Goal: Book appointment/travel/reservation

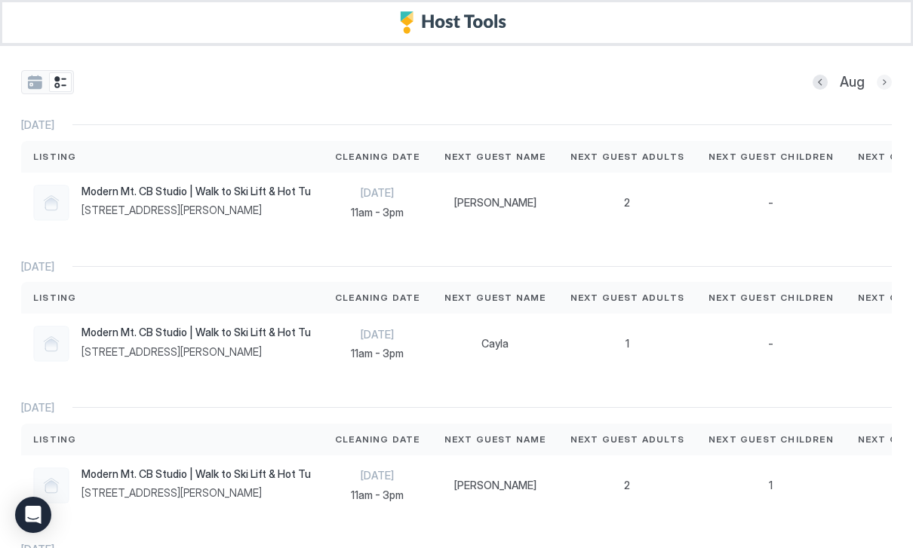
click at [883, 79] on button "Next month" at bounding box center [884, 82] width 15 height 15
click at [385, 195] on span "[DATE]" at bounding box center [377, 193] width 85 height 14
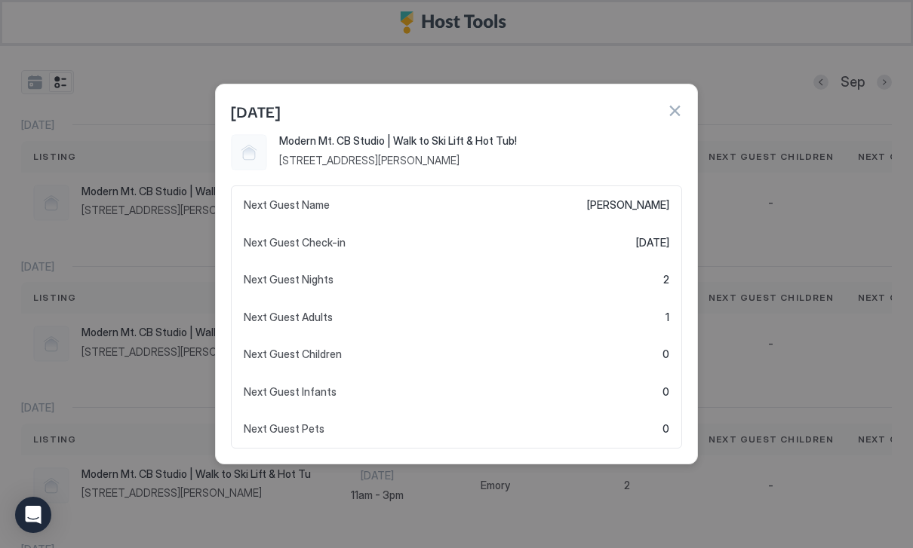
click at [667, 118] on button "button" at bounding box center [674, 110] width 15 height 15
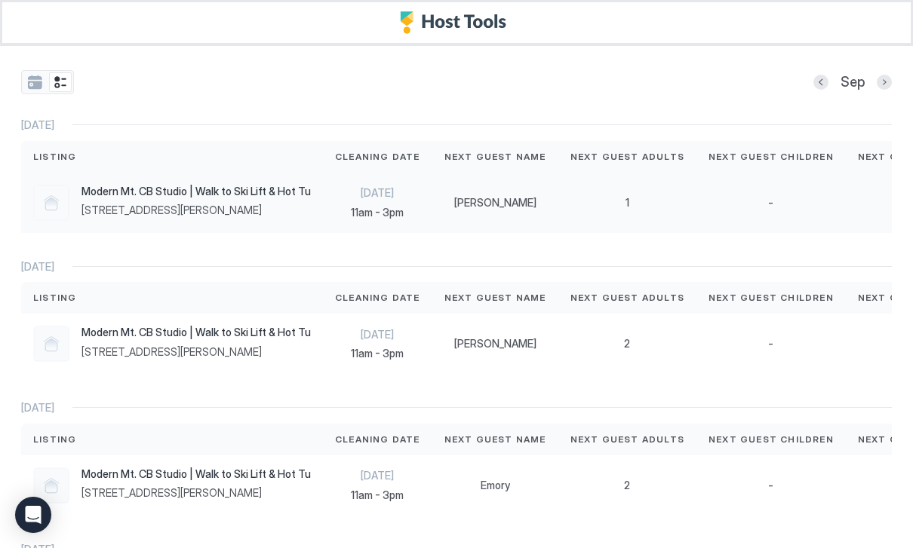
click at [479, 189] on div "[PERSON_NAME]" at bounding box center [495, 203] width 126 height 60
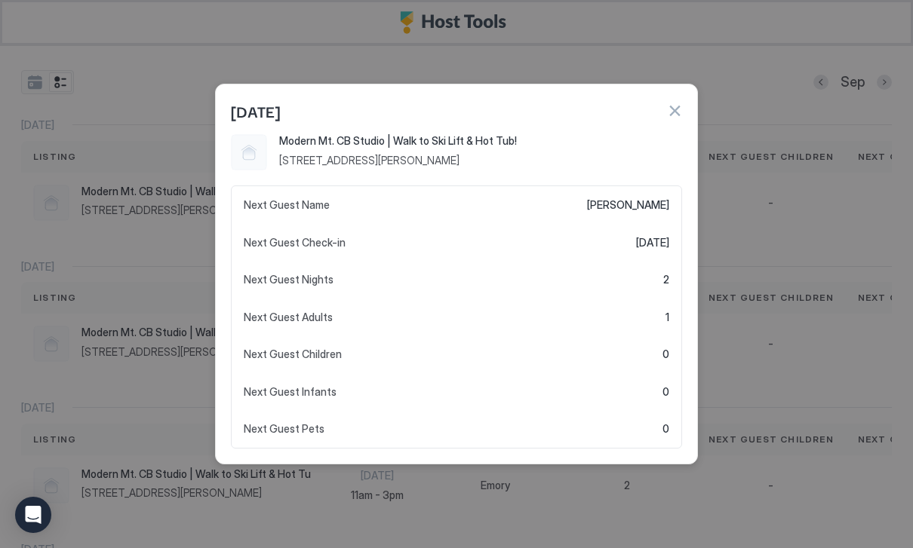
click at [676, 112] on button "button" at bounding box center [674, 110] width 15 height 15
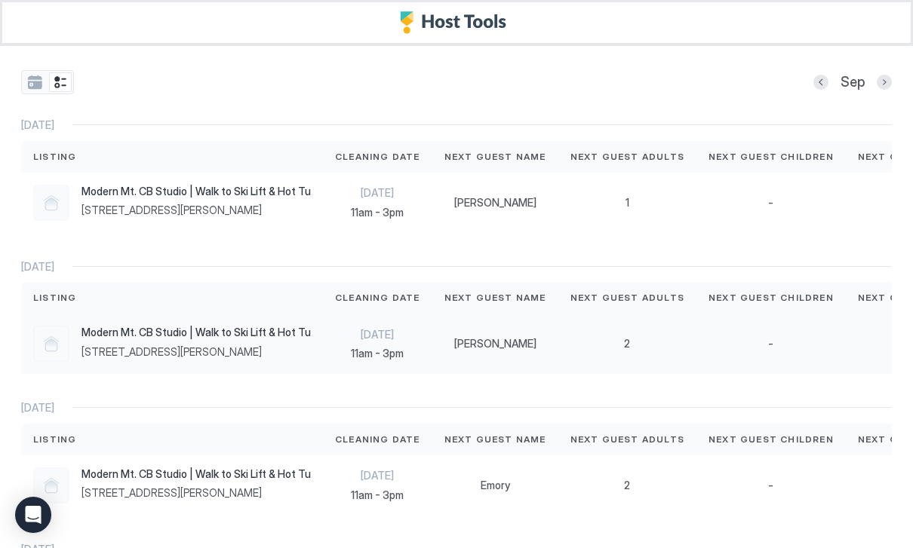
click at [379, 353] on span "11am - 3pm" at bounding box center [377, 354] width 85 height 14
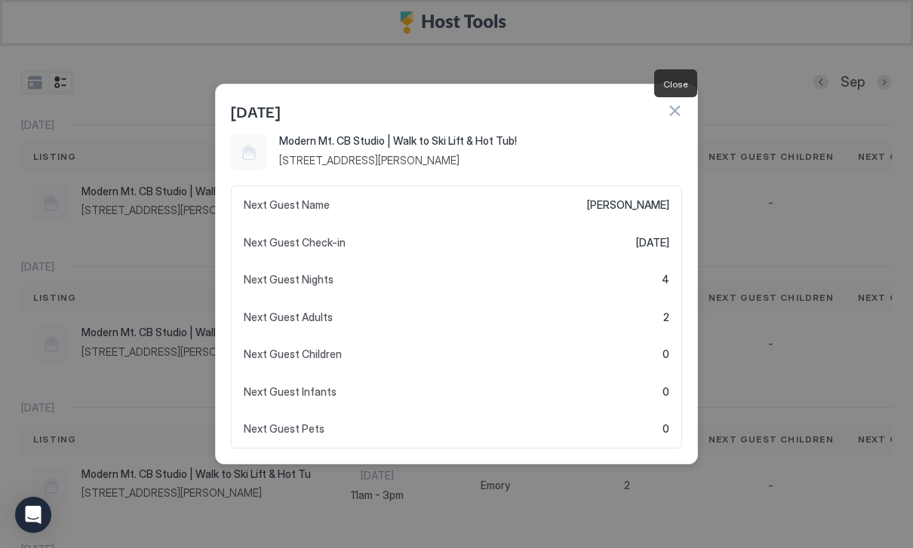
click at [677, 112] on button "button" at bounding box center [674, 110] width 15 height 15
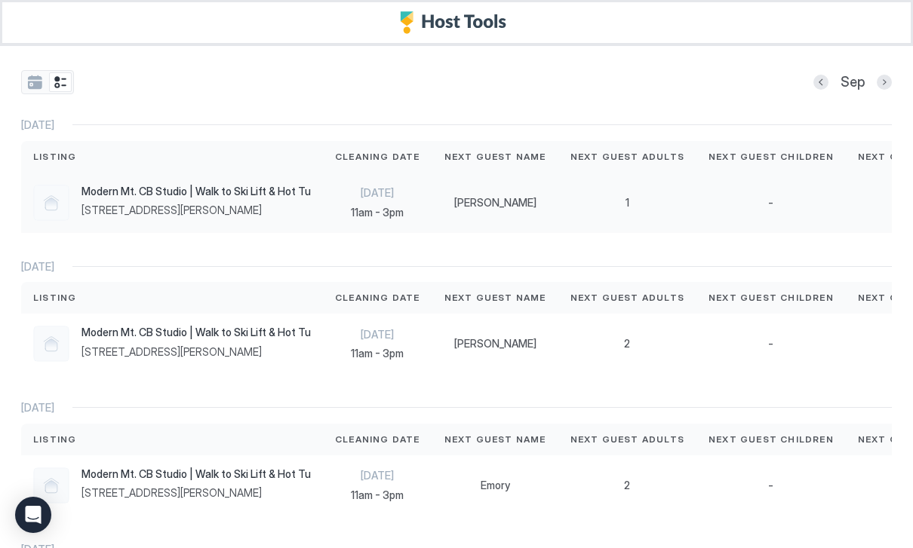
click at [527, 204] on div "[PERSON_NAME]" at bounding box center [495, 203] width 102 height 14
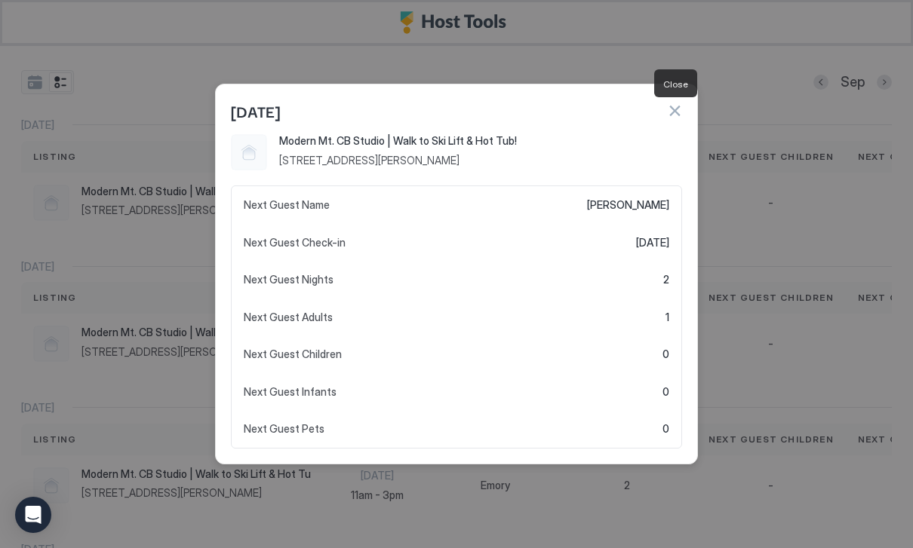
click at [679, 112] on button "button" at bounding box center [674, 110] width 15 height 15
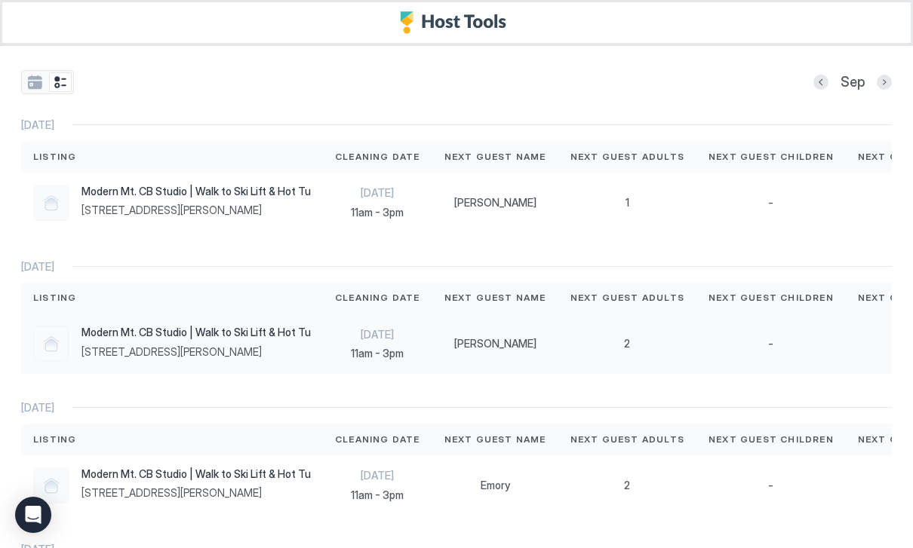
click at [469, 349] on span "[PERSON_NAME]" at bounding box center [495, 344] width 82 height 14
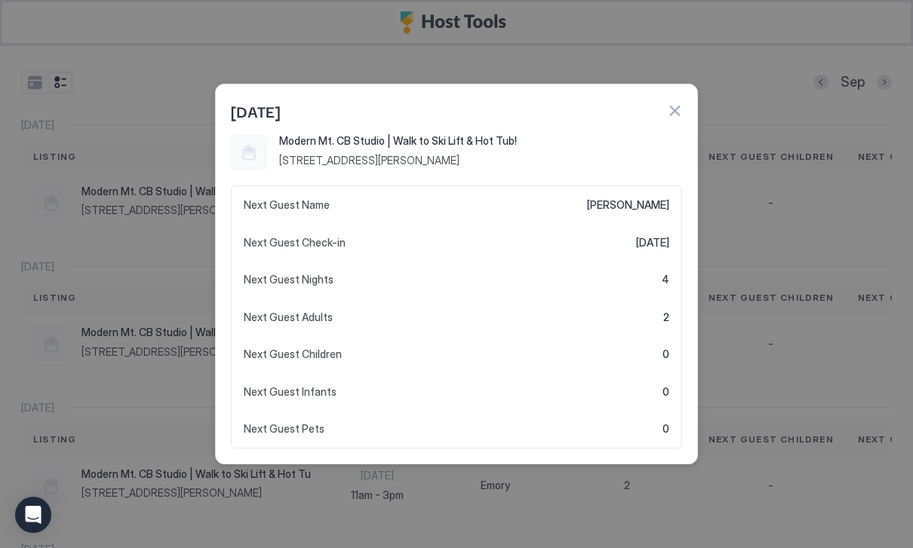
click at [664, 114] on div "[DATE]" at bounding box center [456, 111] width 451 height 23
click at [677, 107] on button "button" at bounding box center [674, 110] width 15 height 15
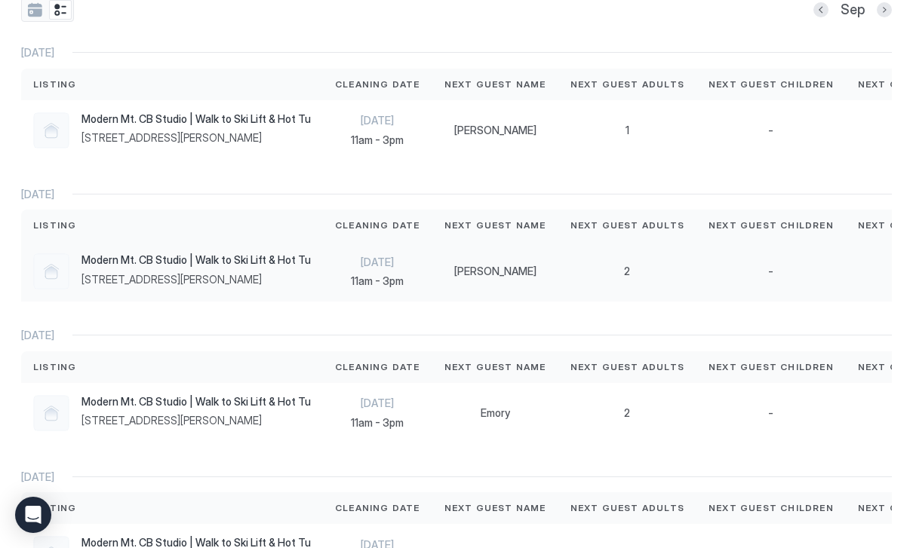
click at [366, 283] on span "11am - 3pm" at bounding box center [377, 282] width 85 height 14
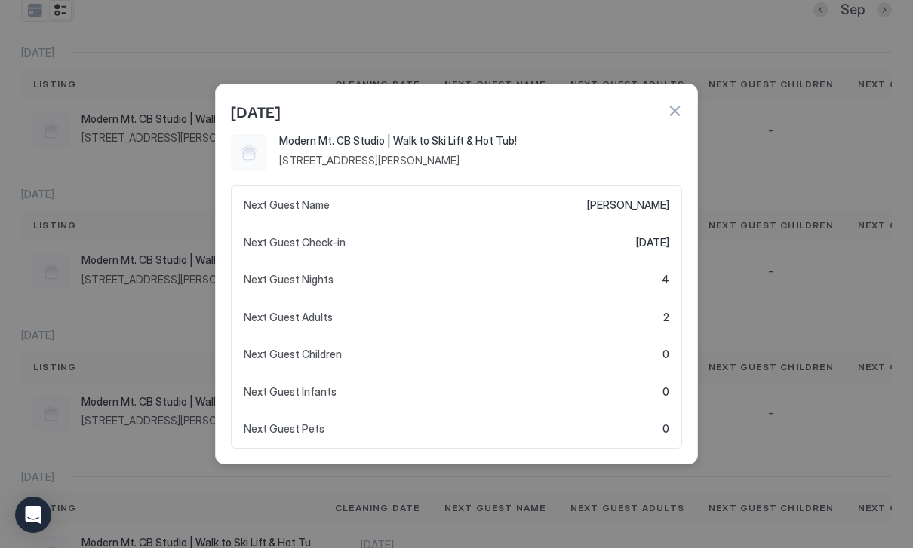
click at [674, 112] on button "button" at bounding box center [674, 110] width 15 height 15
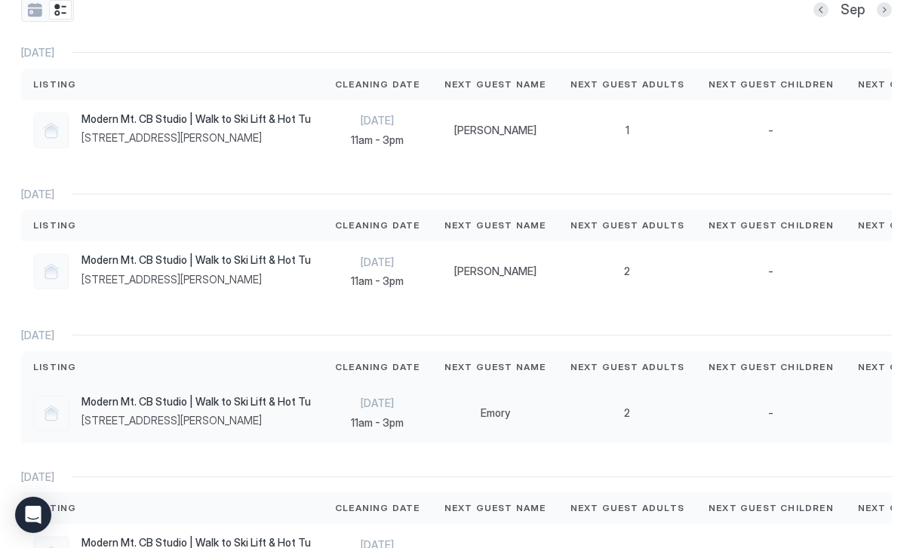
click at [459, 401] on div "Emory" at bounding box center [495, 413] width 126 height 60
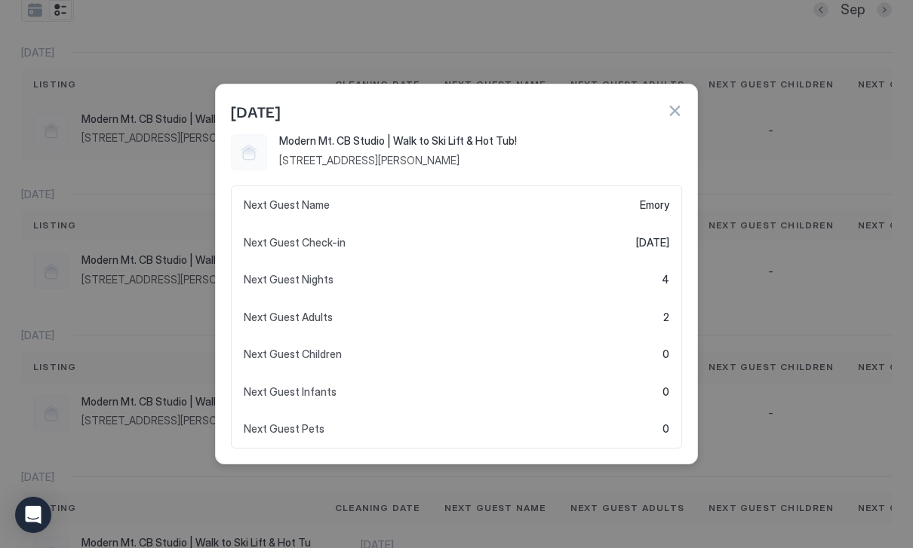
click at [671, 106] on button "button" at bounding box center [674, 110] width 15 height 15
